Goal: Information Seeking & Learning: Learn about a topic

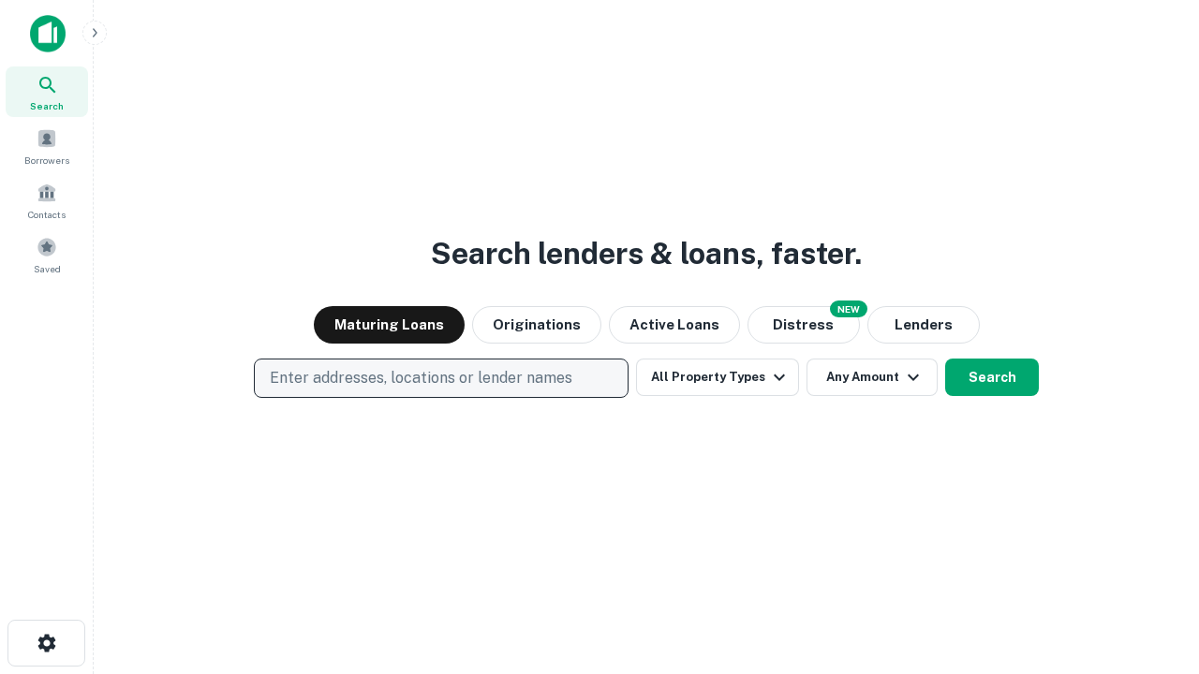
click at [440, 378] on p "Enter addresses, locations or lender names" at bounding box center [421, 378] width 303 height 22
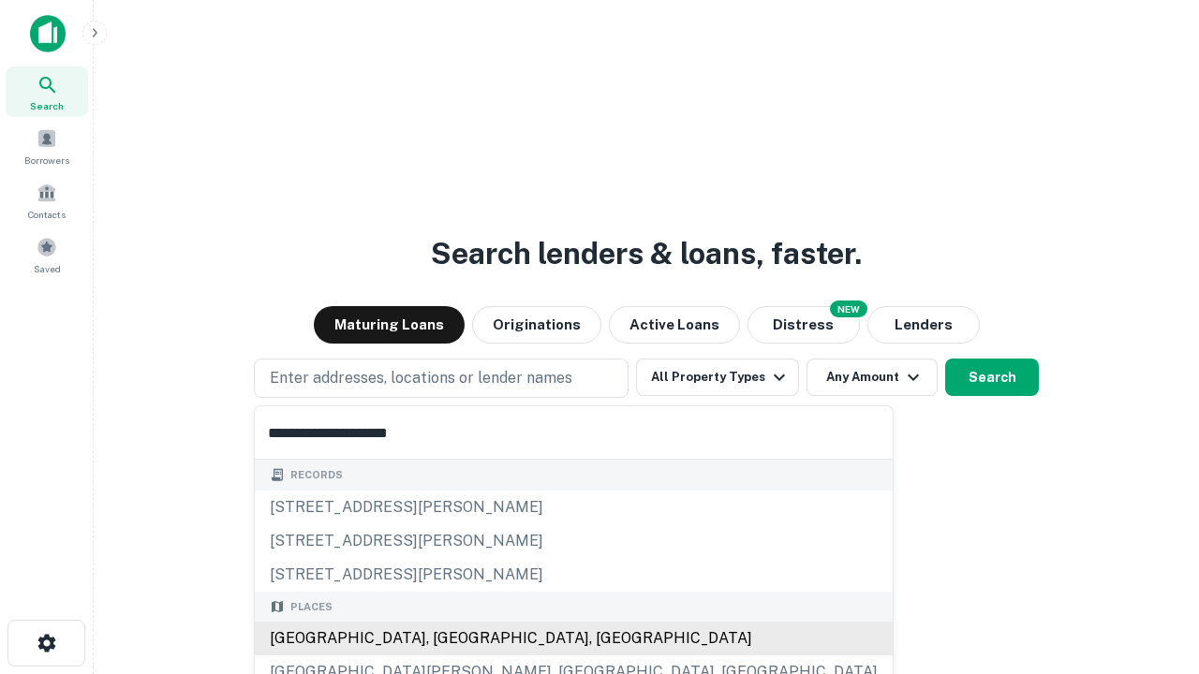
click at [448, 639] on div "[GEOGRAPHIC_DATA], [GEOGRAPHIC_DATA], [GEOGRAPHIC_DATA]" at bounding box center [574, 639] width 638 height 34
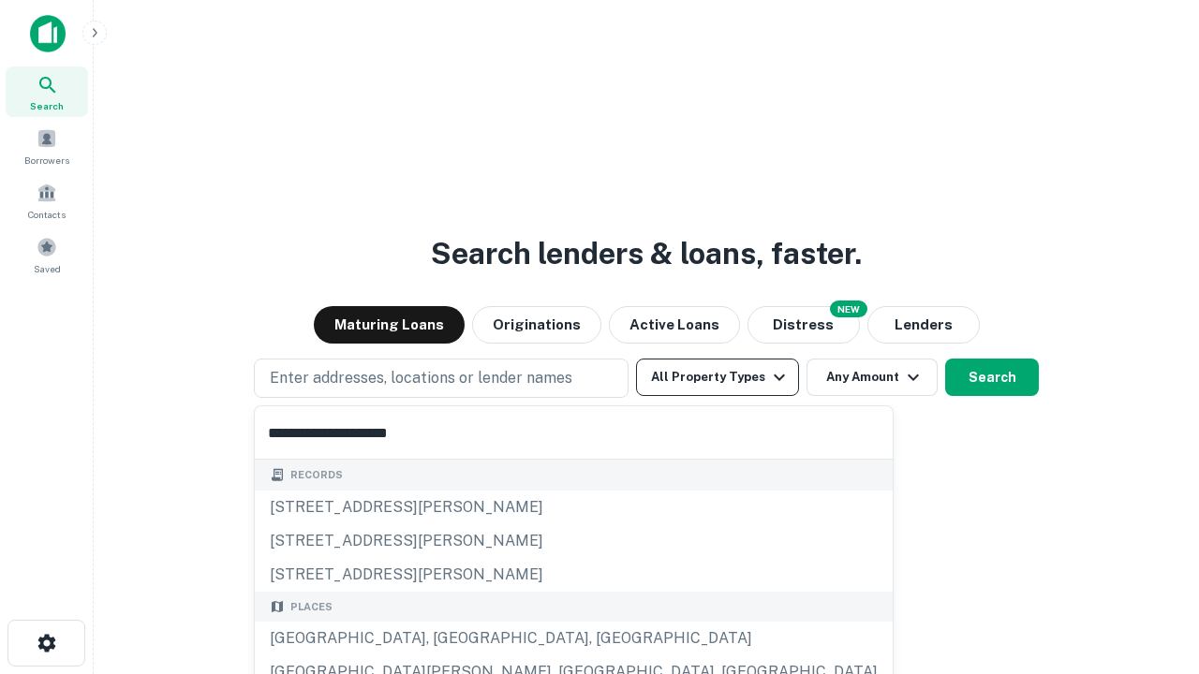
click at [717, 377] on button "All Property Types" at bounding box center [717, 377] width 163 height 37
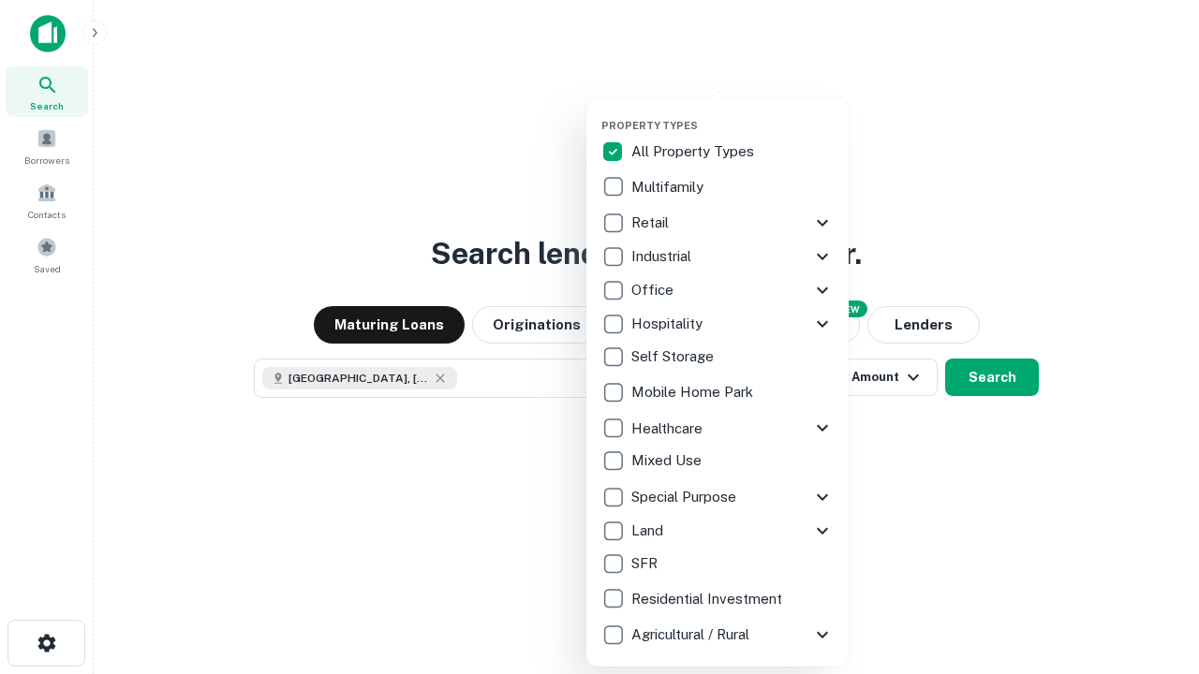
click at [732, 113] on button "button" at bounding box center [732, 113] width 262 height 1
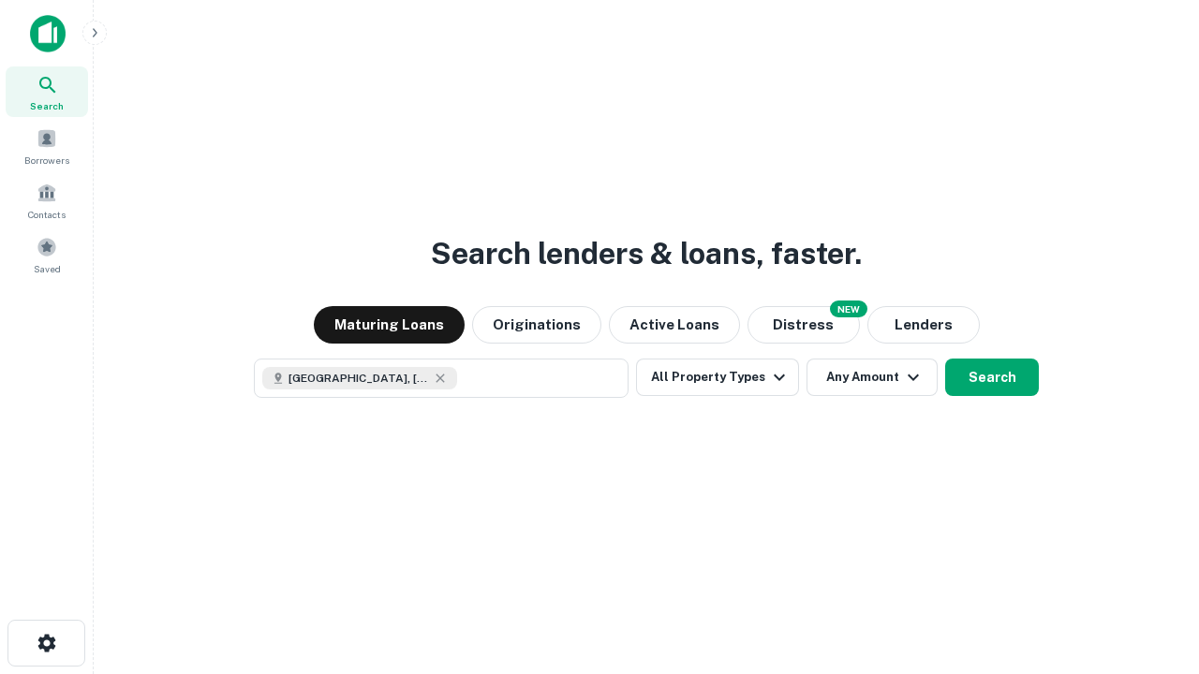
scroll to position [30, 0]
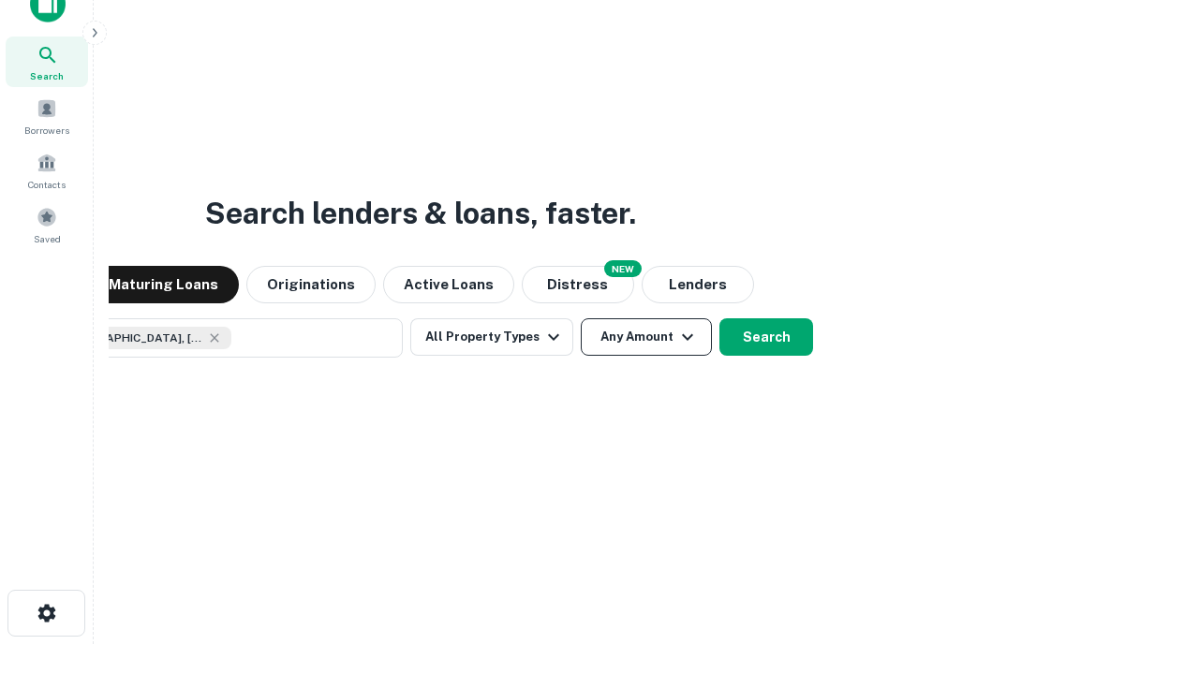
click at [581, 318] on button "Any Amount" at bounding box center [646, 336] width 131 height 37
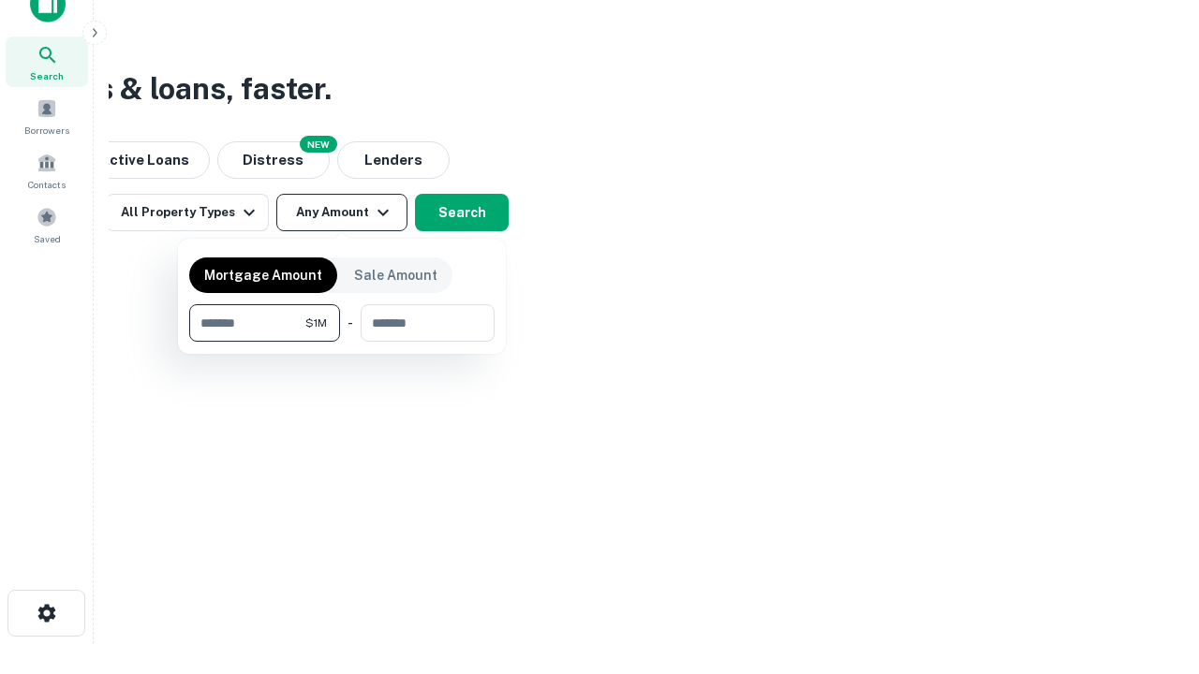
type input "*******"
click at [342, 342] on button "button" at bounding box center [341, 342] width 305 height 1
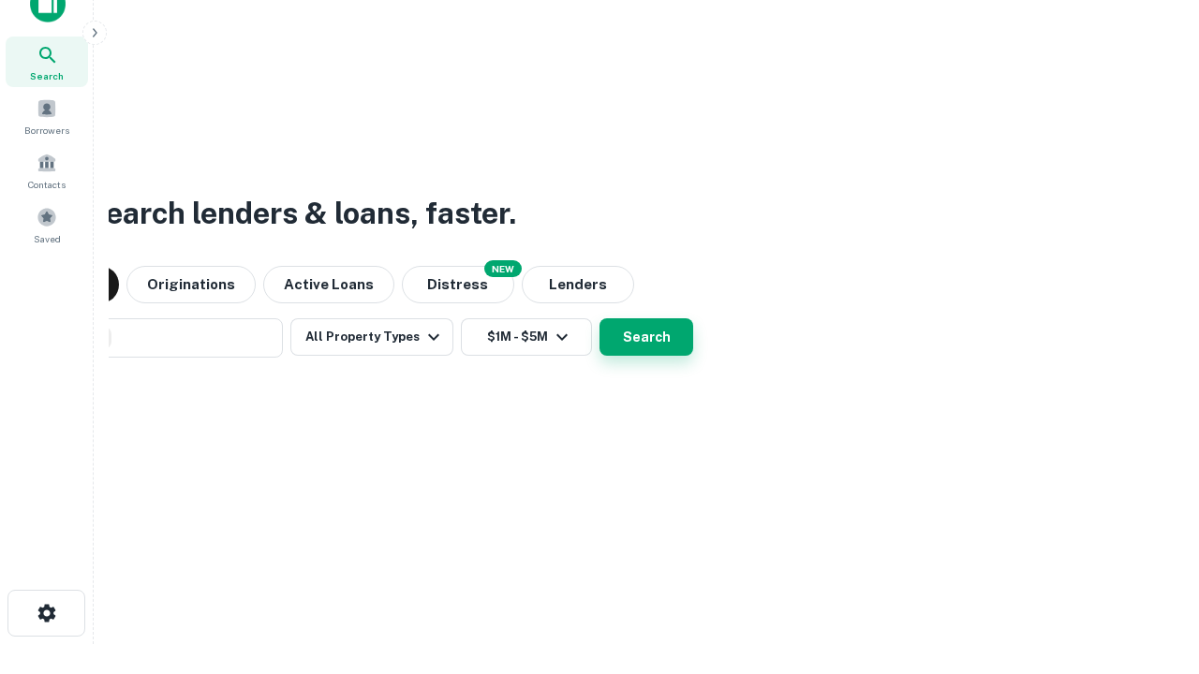
click at [599, 318] on button "Search" at bounding box center [646, 336] width 94 height 37
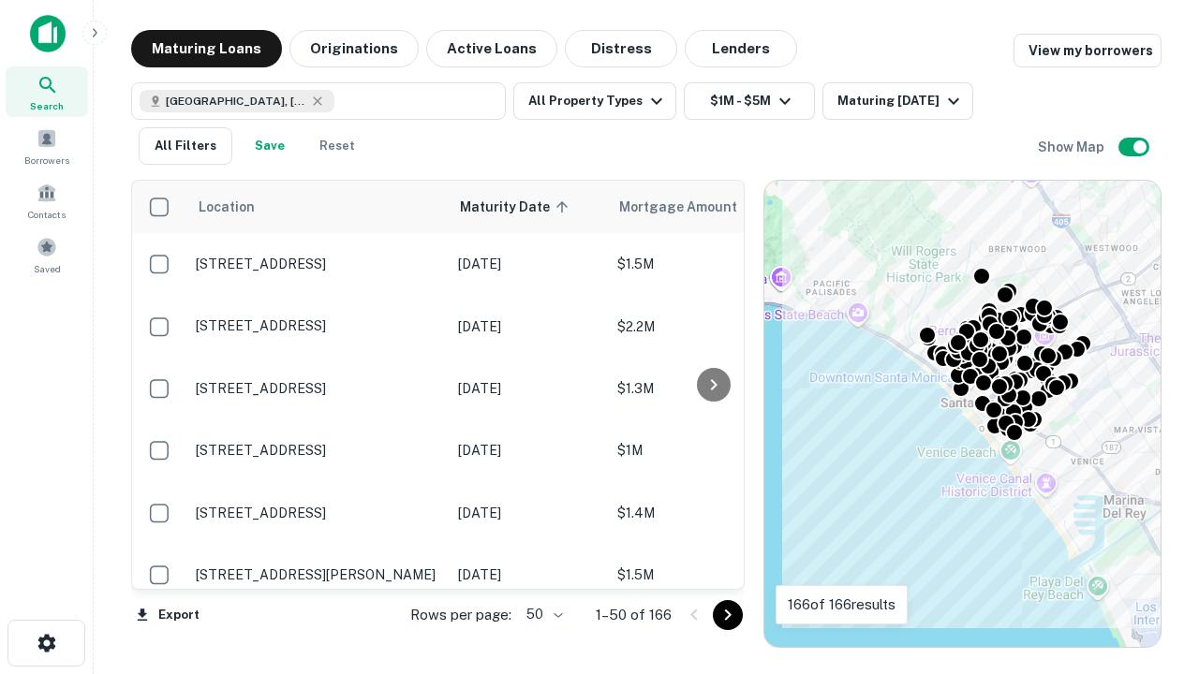
click at [541, 614] on body "Search Borrowers Contacts Saved Maturing Loans Originations Active Loans Distre…" at bounding box center [599, 337] width 1199 height 674
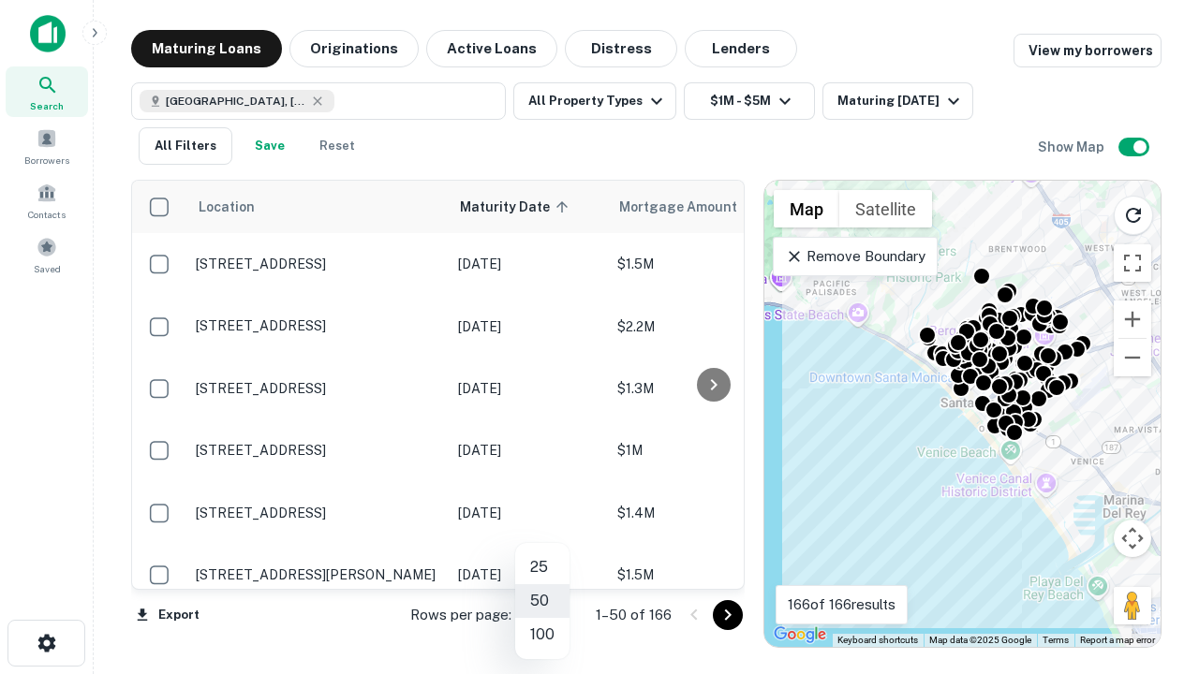
click at [542, 568] on li "25" at bounding box center [542, 568] width 54 height 34
